Goal: Task Accomplishment & Management: Complete application form

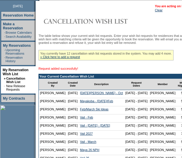
scroll to position [78, 0]
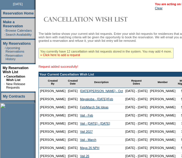
click at [79, 57] on link "» Click here to add a request" at bounding box center [60, 54] width 40 height 3
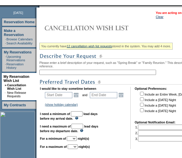
scroll to position [69, 0]
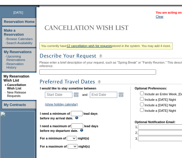
click at [90, 73] on input "text" at bounding box center [97, 72] width 116 height 5
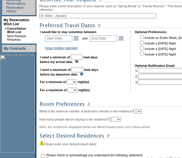
scroll to position [126, 0]
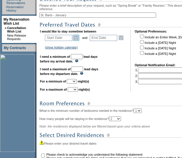
type input "St. Barts - January"
click at [79, 39] on link "Open the calendar popup." at bounding box center [76, 38] width 6 height 6
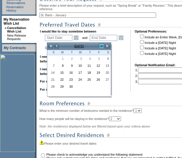
click at [102, 47] on link ">" at bounding box center [101, 46] width 6 height 6
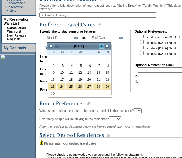
click at [102, 47] on link ">" at bounding box center [101, 46] width 6 height 6
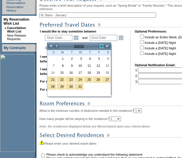
click at [102, 47] on link ">" at bounding box center [101, 46] width 6 height 6
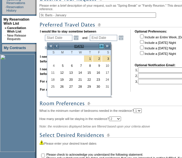
click at [102, 47] on link ">" at bounding box center [101, 46] width 6 height 6
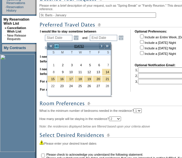
click at [58, 47] on link "<" at bounding box center [57, 46] width 6 height 6
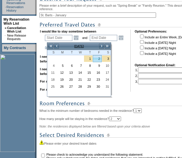
click at [97, 58] on link "2" at bounding box center [97, 59] width 8 height 6
type input "[DATE]"
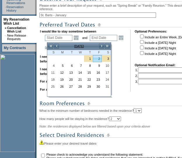
type input "123"
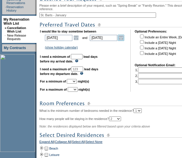
click at [122, 41] on link "Open the calendar popup." at bounding box center [121, 38] width 6 height 6
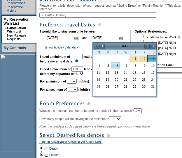
click at [115, 64] on link "6" at bounding box center [115, 66] width 8 height 6
type input "[DATE]"
type input "126"
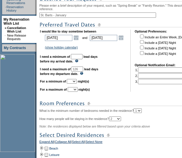
click at [82, 59] on input "text" at bounding box center [77, 56] width 12 height 5
type input "30"
click at [77, 84] on select "1 2 3 4 5 6 7 8 9 10 11 12 13 14" at bounding box center [72, 81] width 10 height 5
select select "4"
click at [74, 82] on select "1 2 3 4 5 6 7 8 9 10 11 12 13 14" at bounding box center [72, 81] width 10 height 5
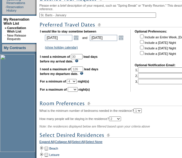
click at [77, 92] on select "1 2 3 4 5 6 7 8 9 10 11 12 13 14" at bounding box center [73, 89] width 10 height 5
select select "4"
click at [74, 90] on select "1 2 3 4 5 6 7 8 9 10 11 12 13 14" at bounding box center [73, 89] width 10 height 5
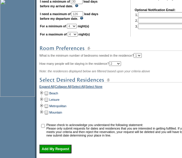
scroll to position [182, 0]
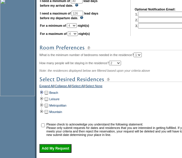
click at [44, 96] on td at bounding box center [41, 93] width 5 height 6
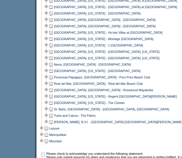
scroll to position [344, 0]
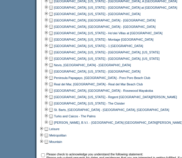
click at [53, 113] on td at bounding box center [51, 110] width 5 height 6
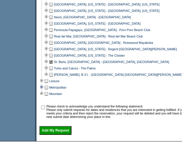
scroll to position [393, 0]
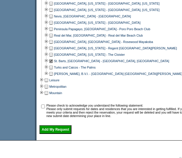
click at [45, 109] on input "checkbox" at bounding box center [43, 107] width 4 height 4
checkbox input "true"
click at [50, 134] on input "Add My Request" at bounding box center [55, 129] width 32 height 9
